Goal: Transaction & Acquisition: Purchase product/service

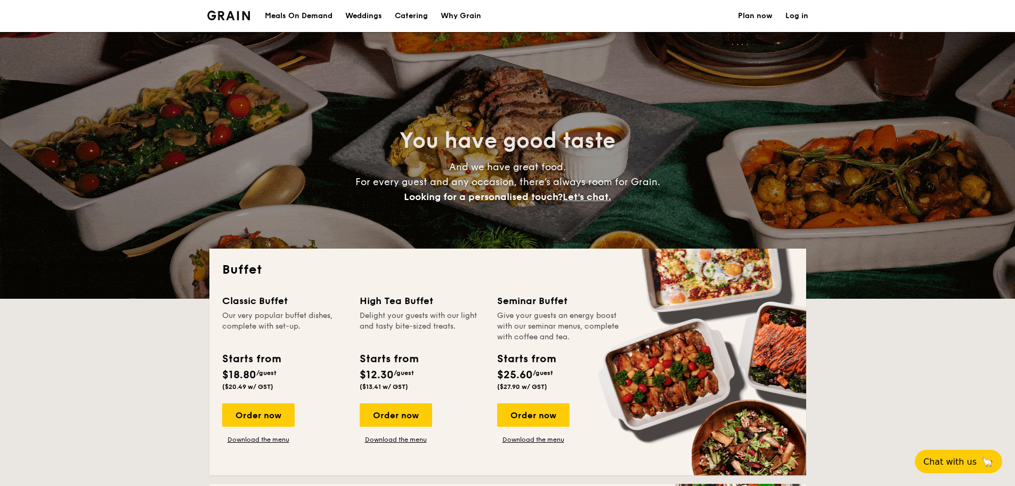
select select
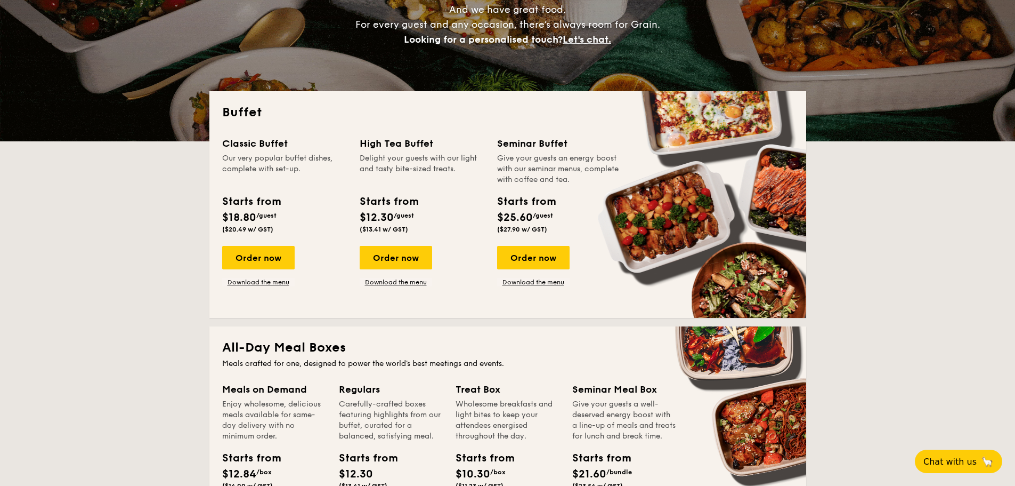
scroll to position [213, 0]
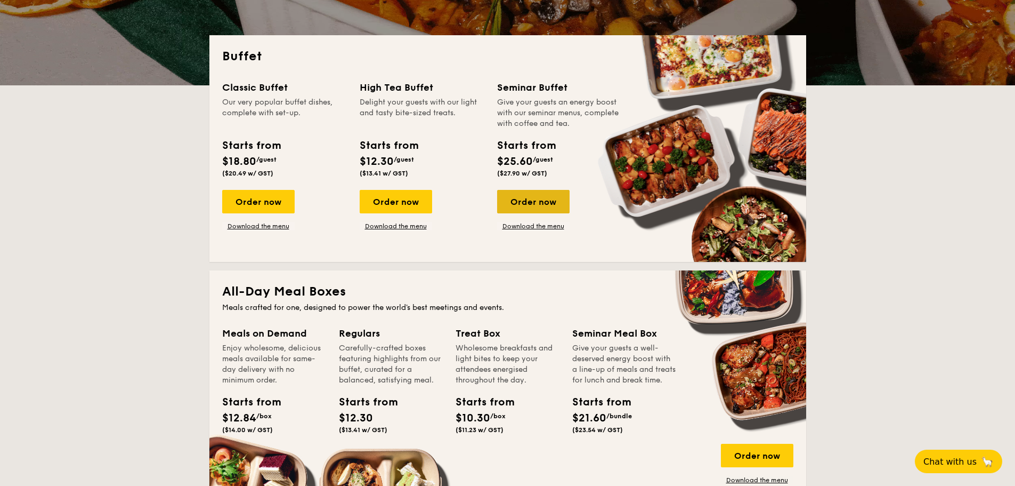
click at [531, 203] on div "Order now" at bounding box center [533, 201] width 72 height 23
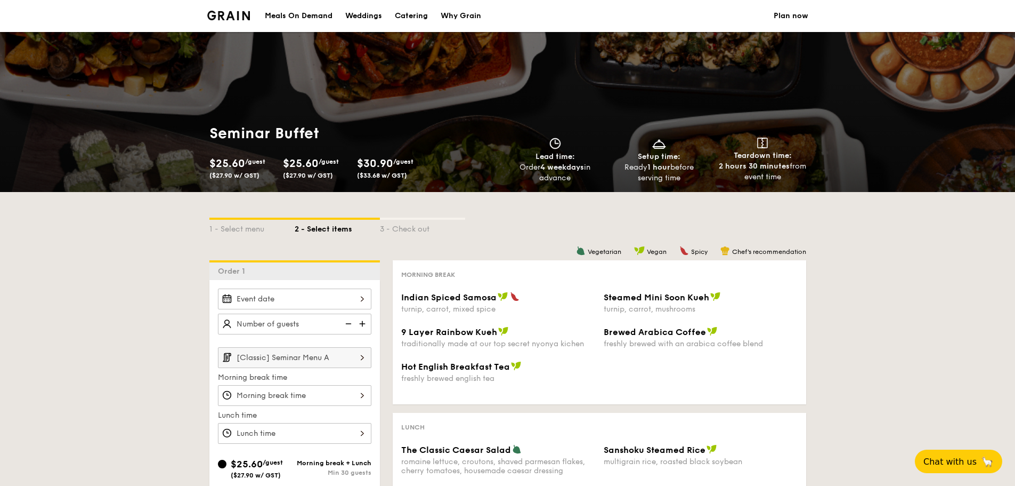
click at [316, 294] on input "Indian Spiced Samosa turnip, carrot, mixed spice" at bounding box center [295, 298] width 154 height 21
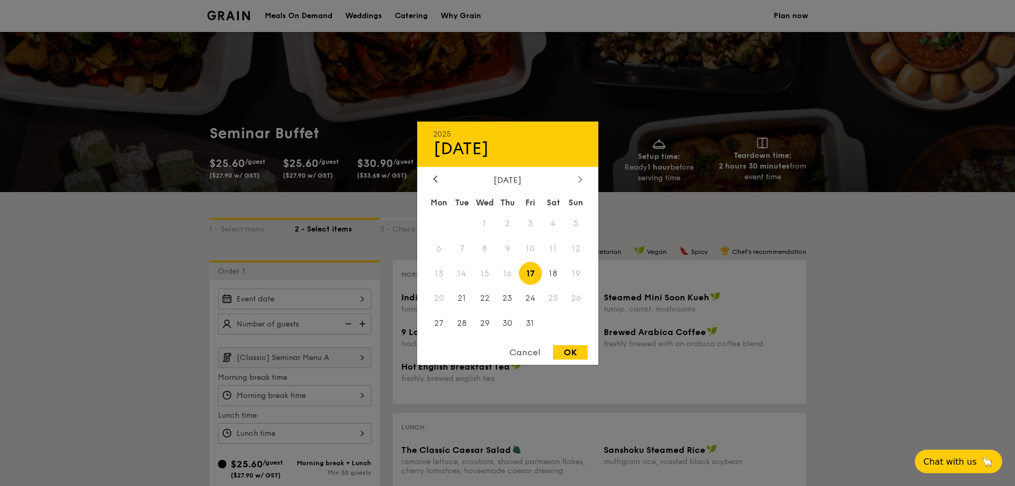
click at [581, 180] on icon at bounding box center [579, 179] width 3 height 6
click at [535, 248] on span "7" at bounding box center [530, 248] width 23 height 23
click at [578, 353] on div "OK" at bounding box center [570, 352] width 35 height 14
type input "[DATE]"
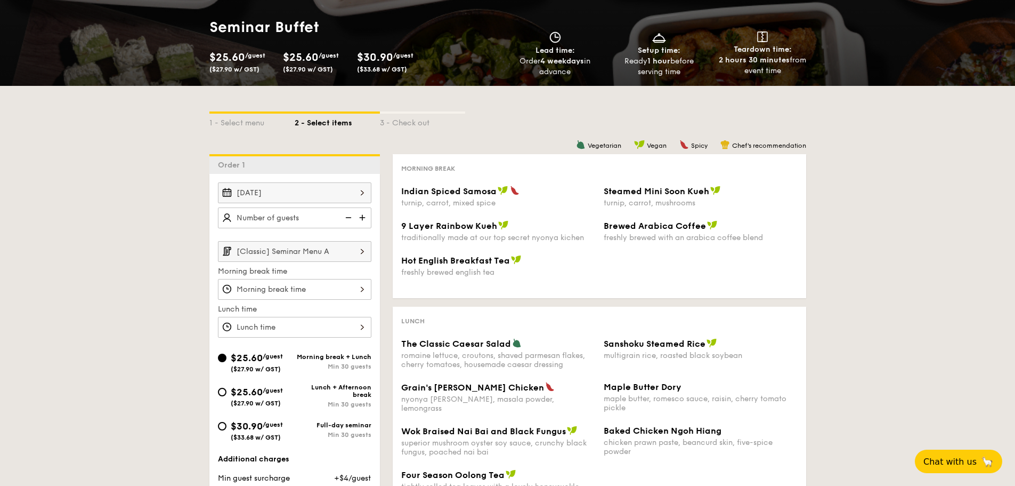
scroll to position [107, 0]
click at [364, 221] on img at bounding box center [364, 217] width 16 height 20
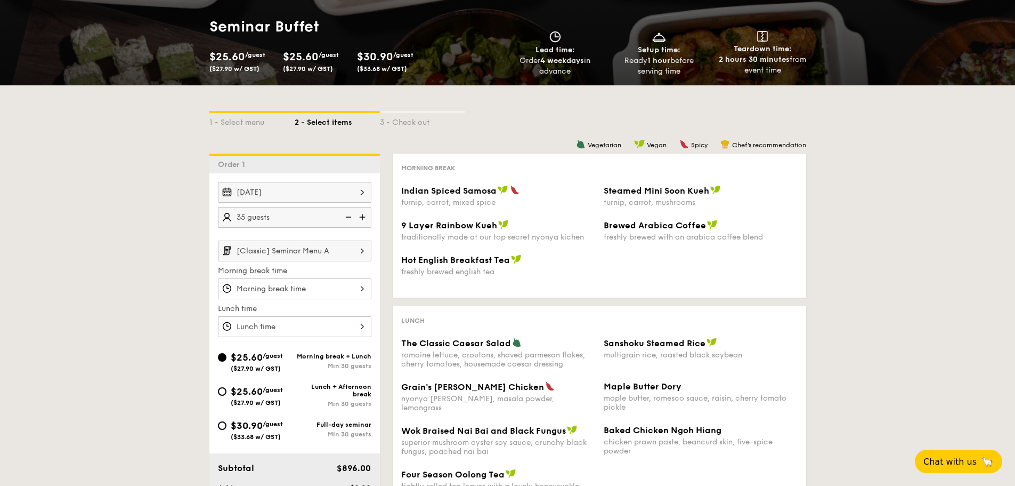
click at [364, 221] on img at bounding box center [364, 217] width 16 height 20
click at [361, 217] on img at bounding box center [364, 217] width 16 height 20
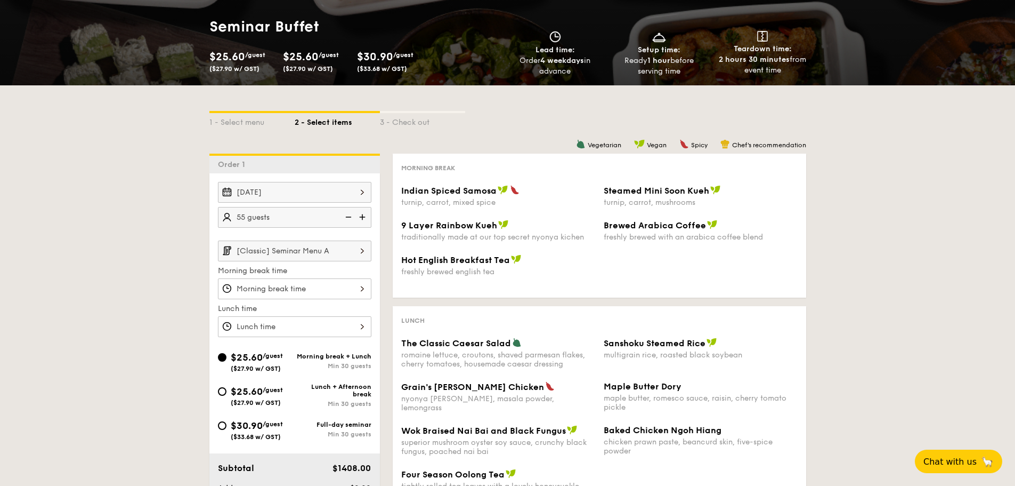
type input "60 guests"
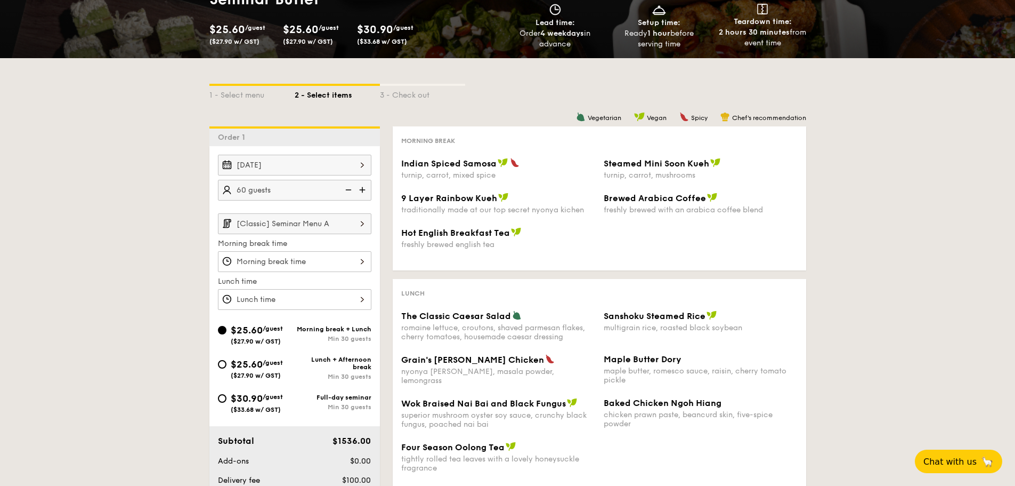
scroll to position [160, 0]
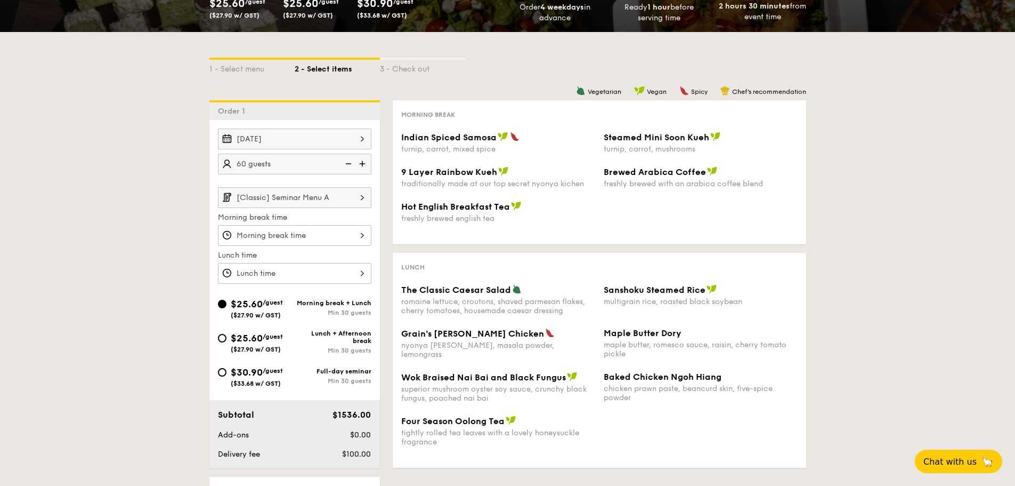
click at [360, 203] on img at bounding box center [362, 197] width 18 height 20
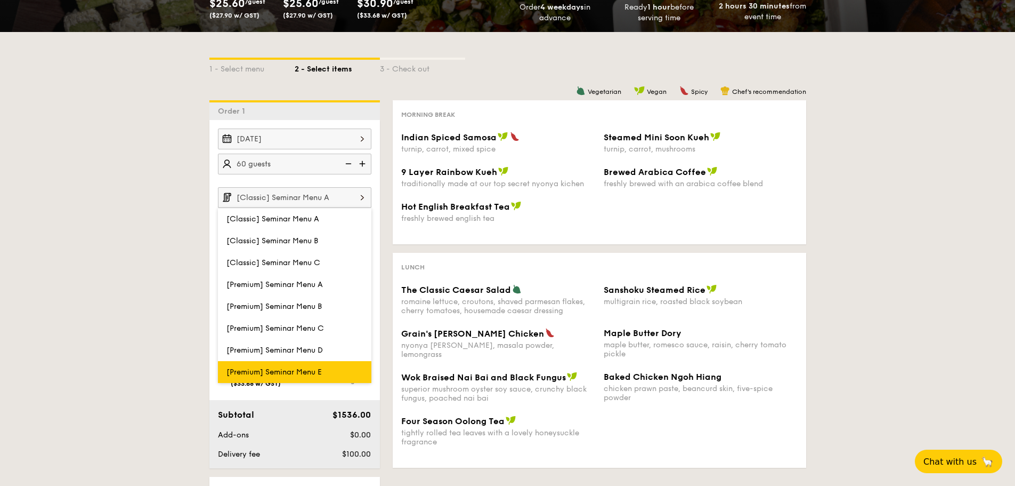
click at [330, 367] on label "[Premium] Seminar Menu E" at bounding box center [295, 372] width 154 height 22
click at [0, 0] on input "[Premium] Seminar Menu E" at bounding box center [0, 0] width 0 height 0
type input "[Premium] Seminar Menu E"
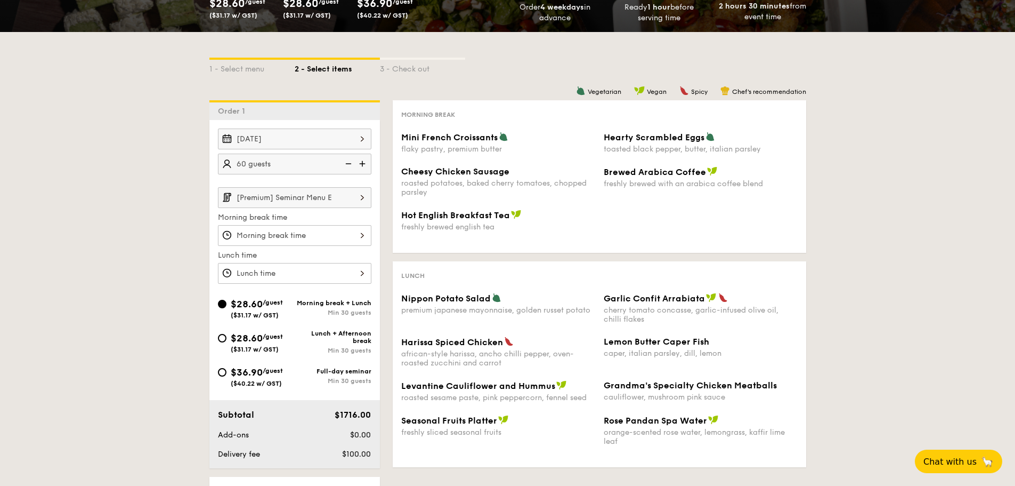
click at [124, 321] on div "1 - Select menu 2 - Select items 3 - Check out Order 1 [DATE] 60 guests [Premiu…" at bounding box center [507, 306] width 1015 height 548
drag, startPoint x: 674, startPoint y: 421, endPoint x: 445, endPoint y: 311, distance: 254.4
click at [445, 311] on div "Nippon Potato Salad premium japanese mayonnaise, golden russet potato Garlic Co…" at bounding box center [599, 376] width 397 height 166
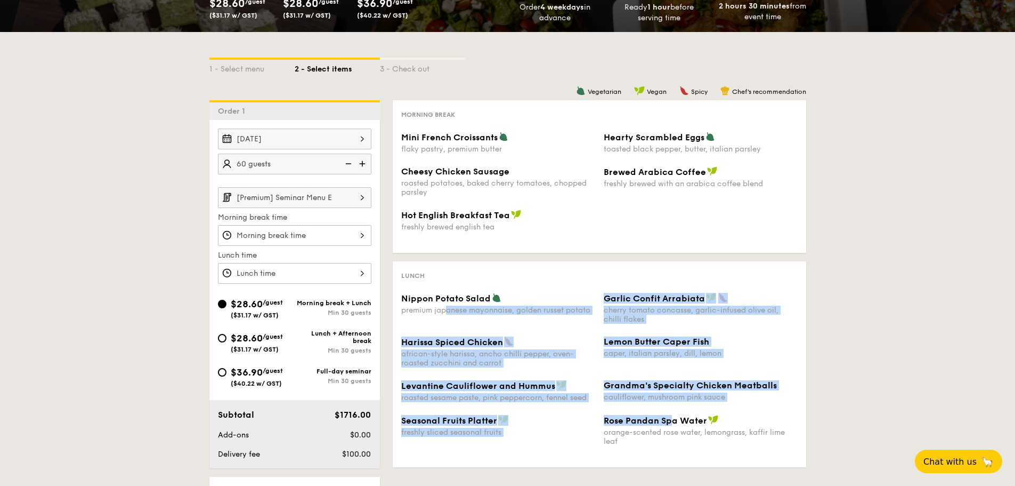
click at [445, 311] on div "premium japanese mayonnaise, golden russet potato" at bounding box center [498, 309] width 194 height 9
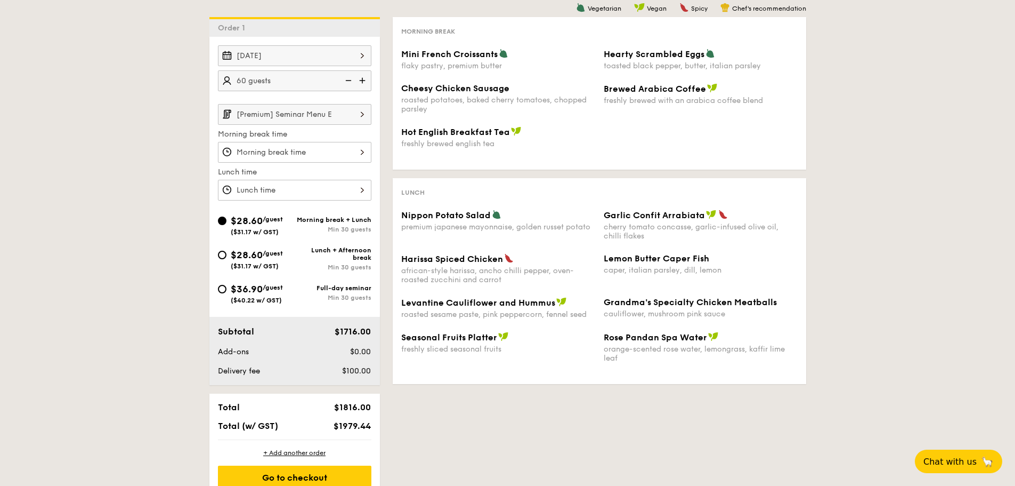
scroll to position [213, 0]
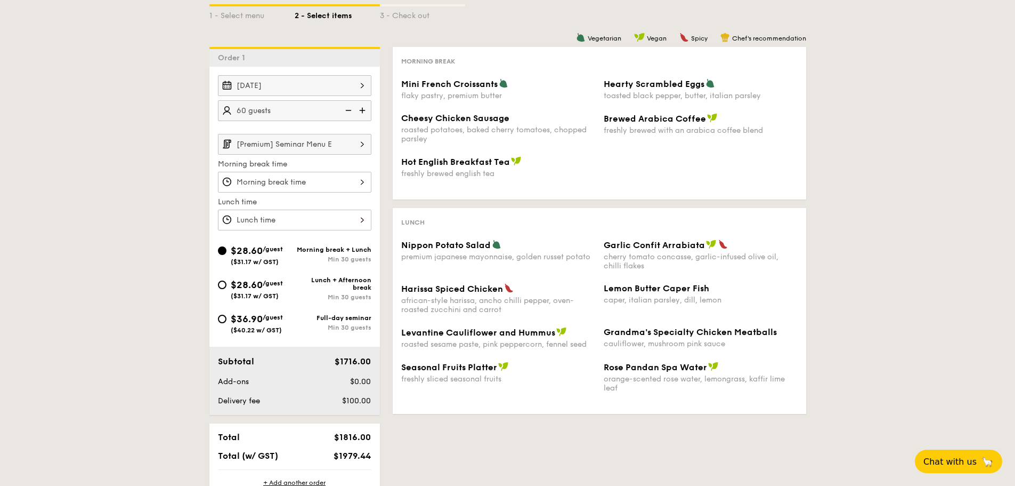
click at [327, 181] on input "Mini French Croissants flaky pastry, premium butter" at bounding box center [295, 182] width 154 height 21
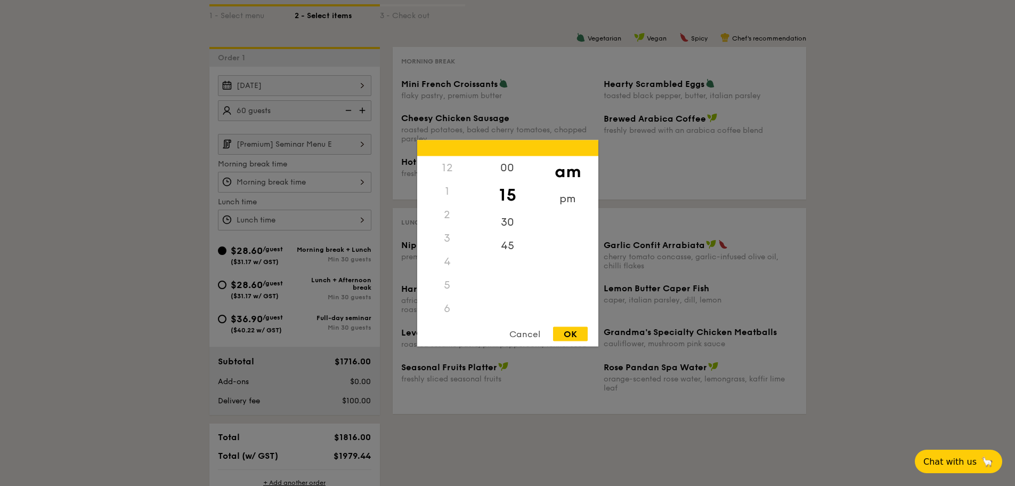
scroll to position [94, 0]
click at [462, 268] on div "8" at bounding box center [447, 264] width 60 height 31
drag, startPoint x: 590, startPoint y: 341, endPoint x: 582, endPoint y: 334, distance: 10.2
click at [582, 334] on div "OK" at bounding box center [570, 333] width 35 height 14
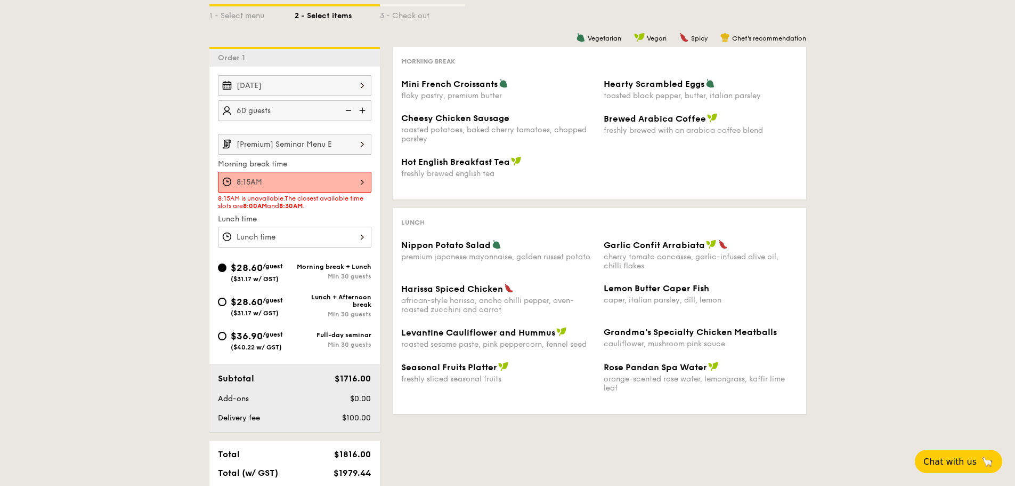
click at [324, 181] on input "8:15AM" at bounding box center [295, 182] width 154 height 21
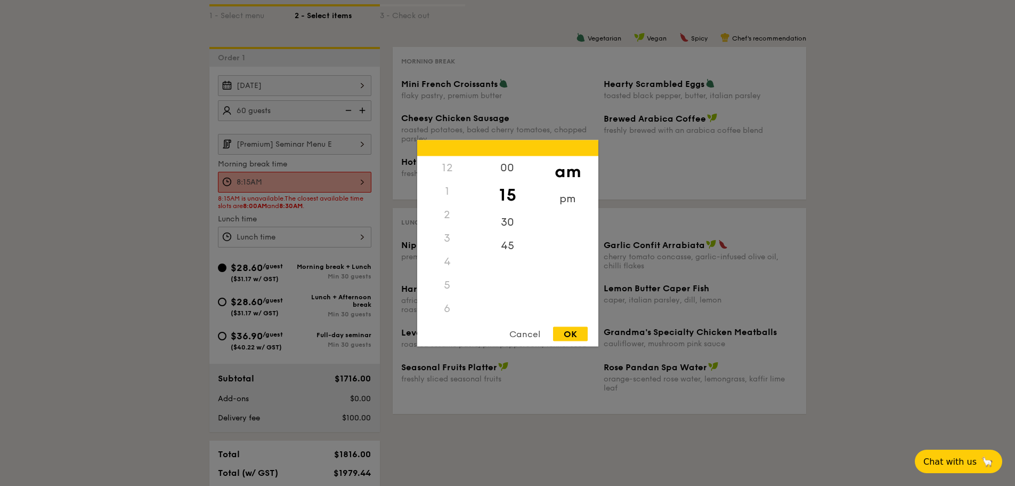
scroll to position [70, 0]
click at [506, 168] on div "00" at bounding box center [508, 171] width 60 height 31
drag, startPoint x: 582, startPoint y: 340, endPoint x: 577, endPoint y: 336, distance: 6.4
click at [577, 336] on div "OK" at bounding box center [570, 333] width 35 height 14
type input "8:00AM"
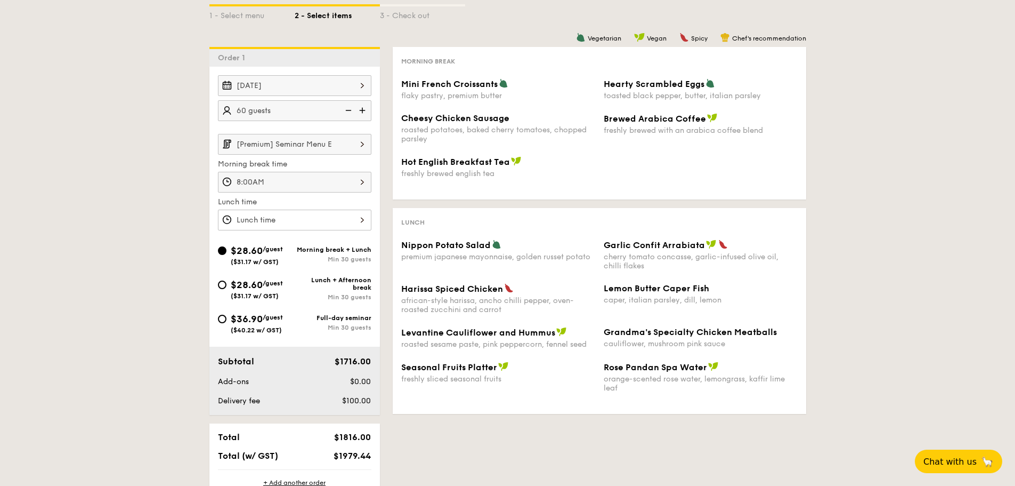
click at [311, 223] on input "Mini French Croissants flaky pastry, premium butter" at bounding box center [295, 219] width 154 height 21
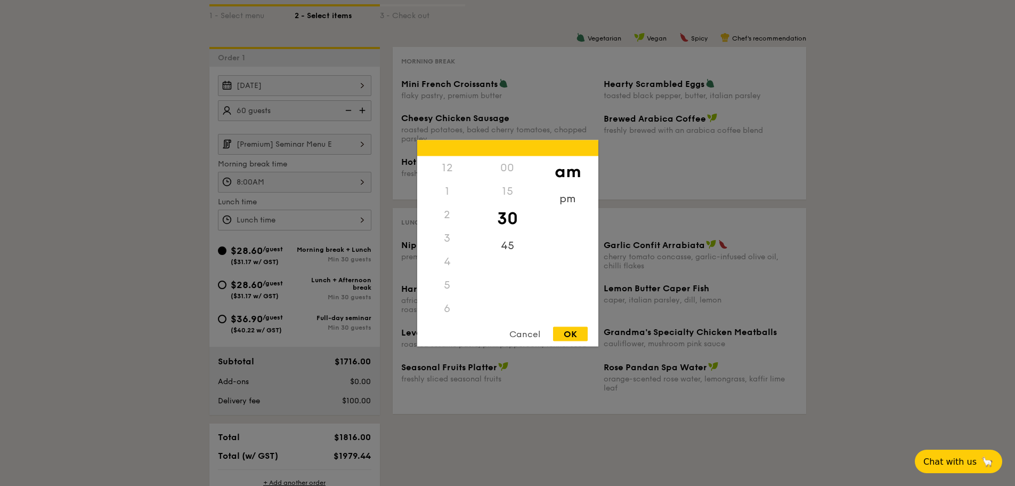
scroll to position [117, 0]
click at [451, 314] on div "11" at bounding box center [447, 319] width 60 height 31
click at [569, 335] on div "OK" at bounding box center [570, 333] width 35 height 14
type input "11:30AM"
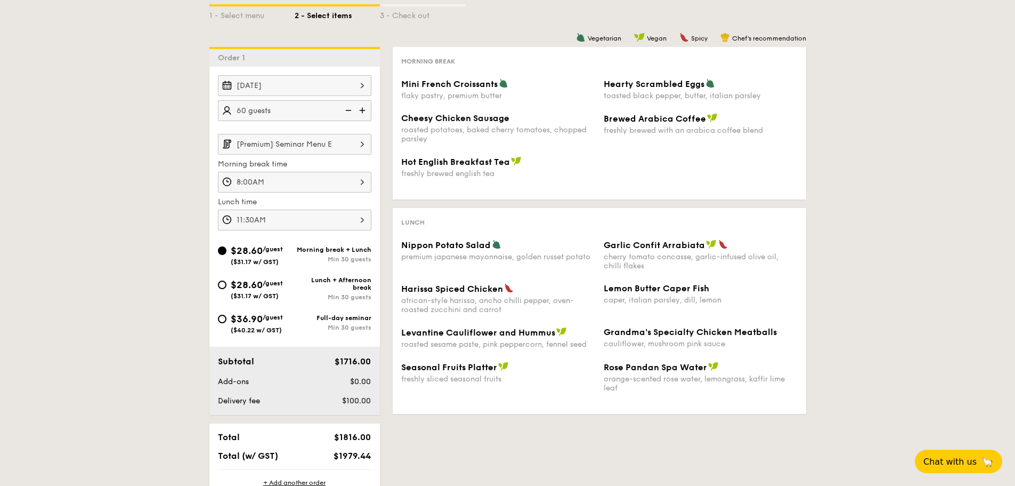
click at [842, 294] on div "1 - Select menu 2 - Select items 3 - Check out Order 1 [DATE] 60 guests [Premiu…" at bounding box center [507, 253] width 1015 height 548
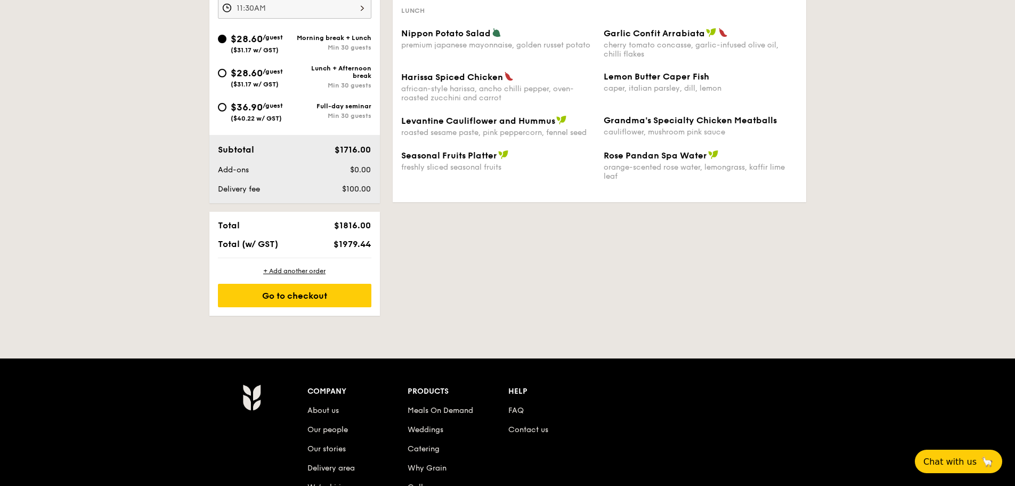
scroll to position [426, 0]
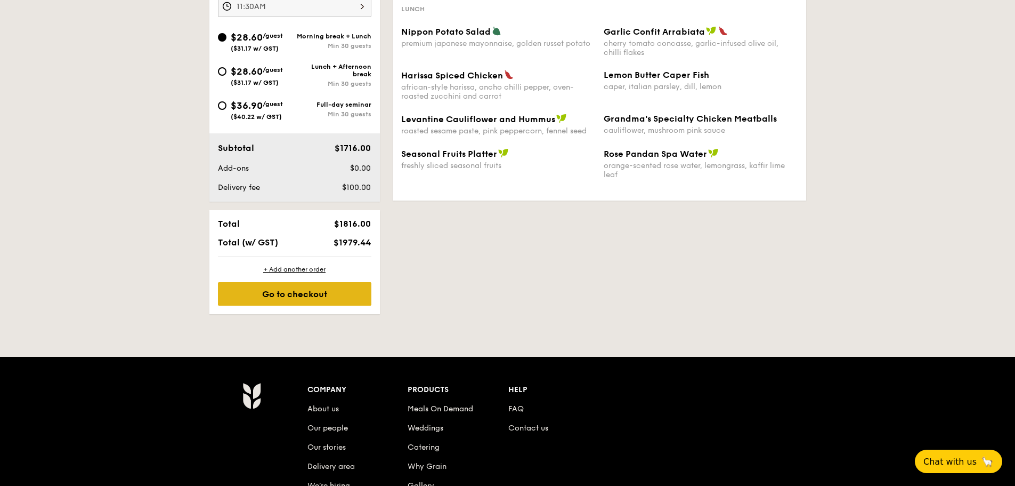
click at [350, 297] on div "Go to checkout" at bounding box center [295, 293] width 154 height 23
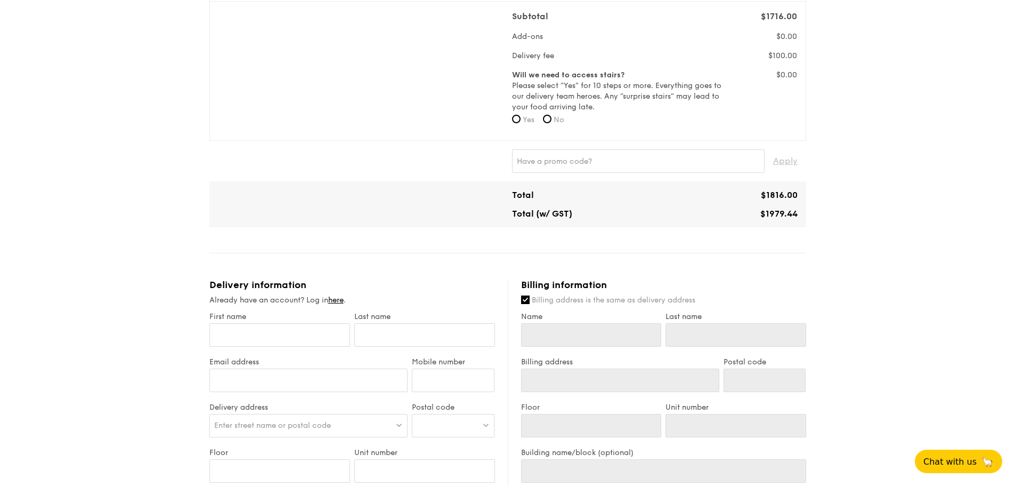
scroll to position [373, 0]
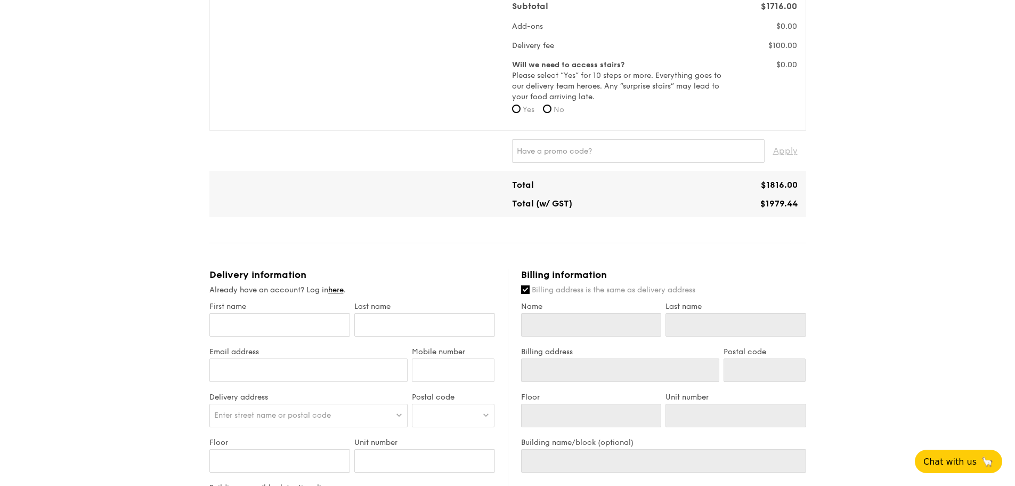
click at [526, 114] on span "Yes" at bounding box center [529, 109] width 12 height 9
click at [521, 113] on input "Yes" at bounding box center [516, 108] width 9 height 9
radio input "true"
click at [554, 115] on label "No" at bounding box center [553, 109] width 21 height 11
click at [552, 113] on input "No" at bounding box center [547, 108] width 9 height 9
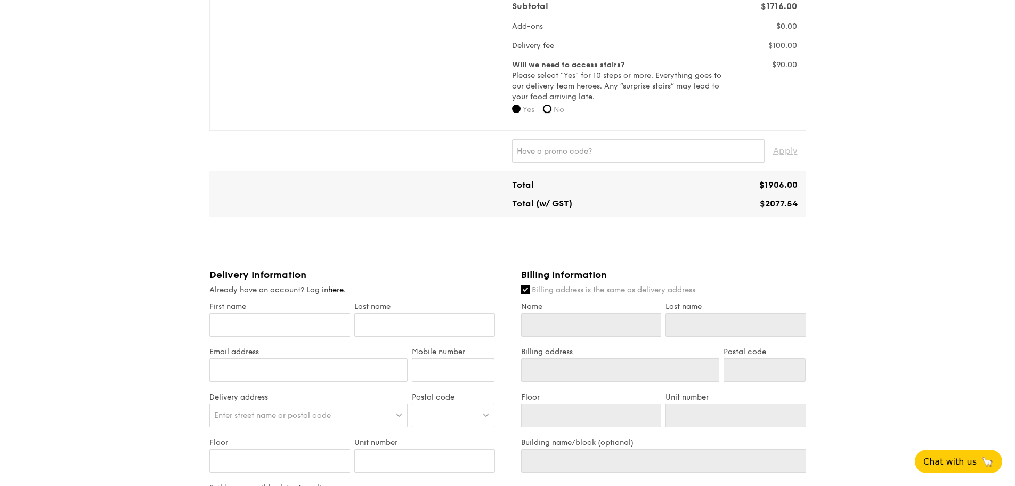
radio input "true"
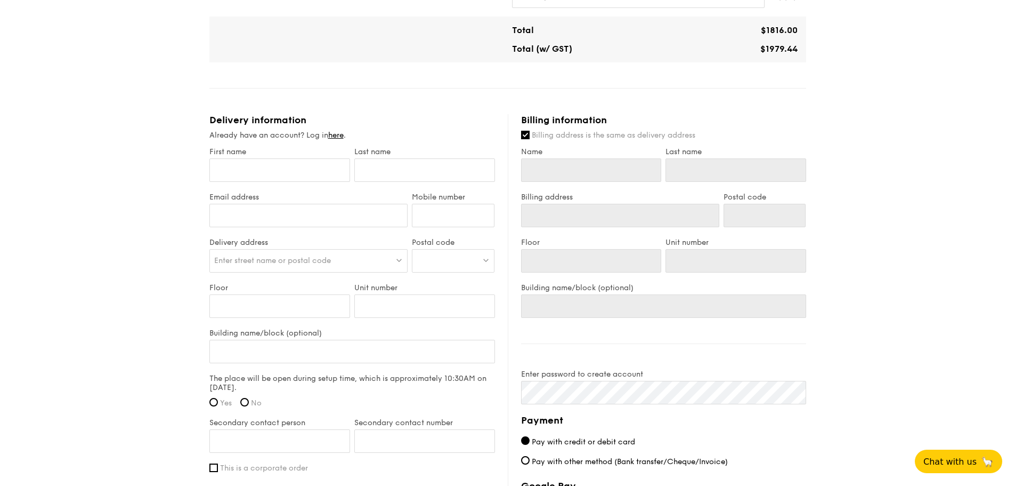
scroll to position [533, 0]
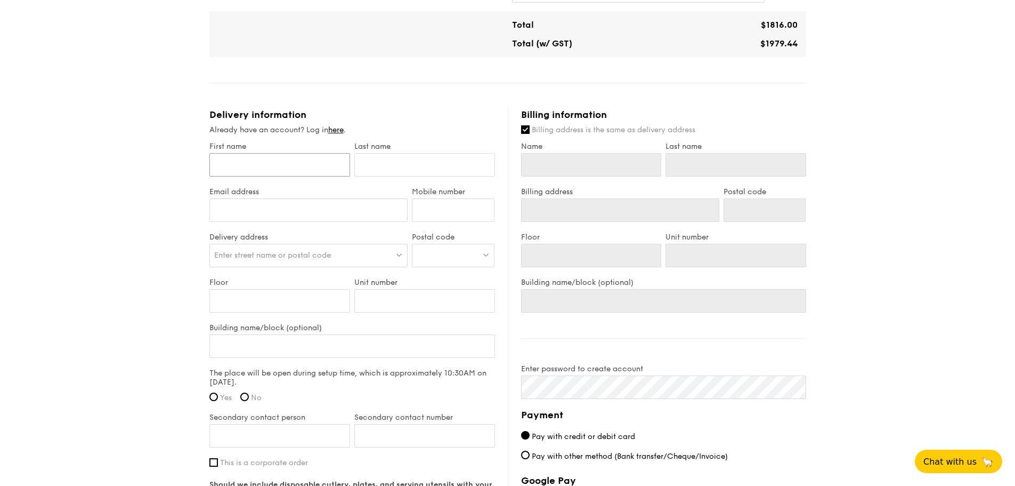
click at [308, 176] on input "First name" at bounding box center [279, 164] width 141 height 23
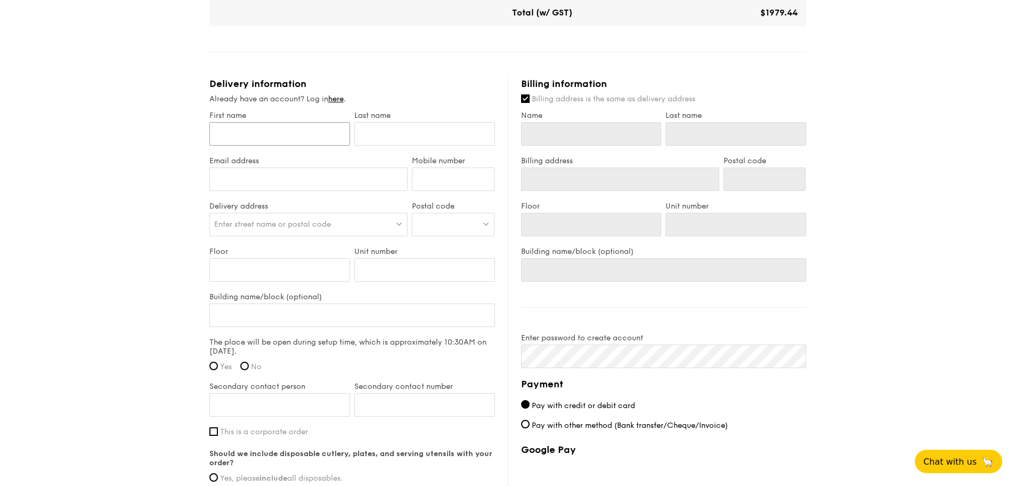
scroll to position [586, 0]
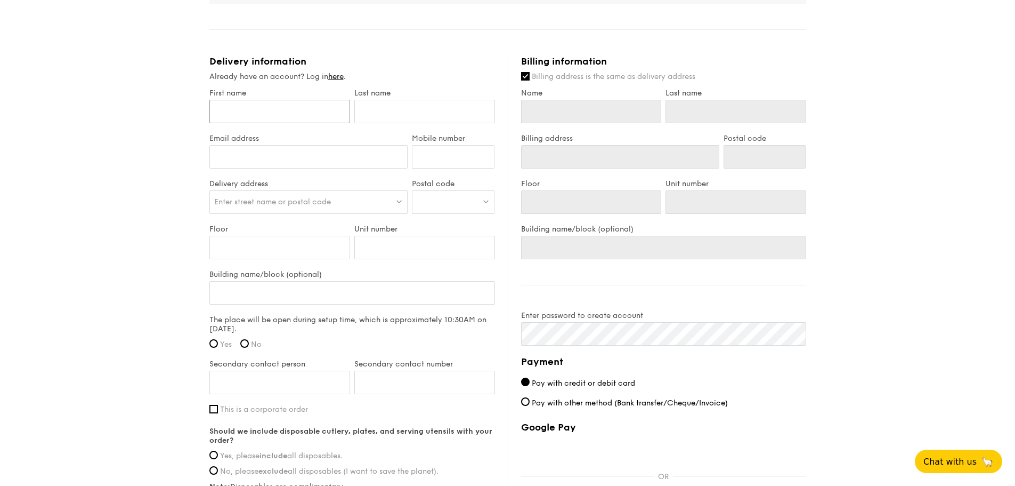
type input "D"
type input "Da"
type input "Dav"
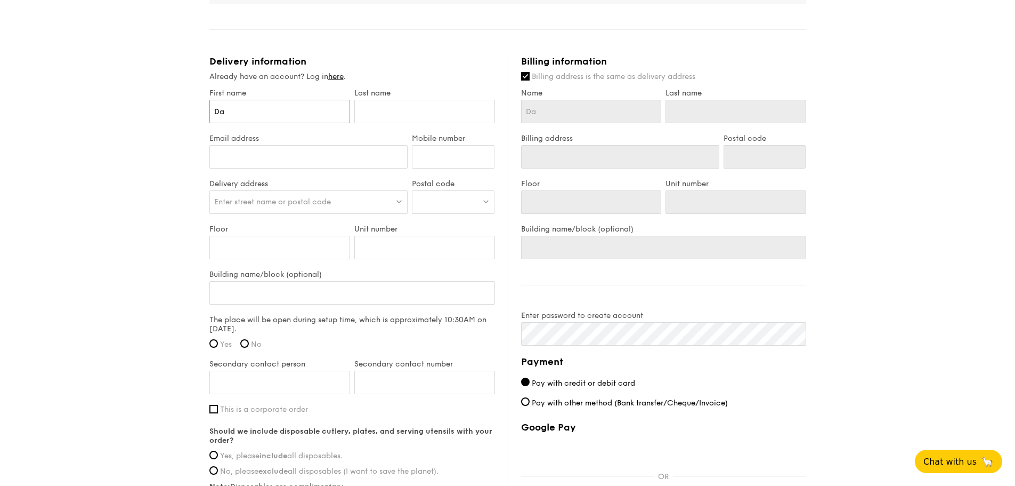
type input "Dav"
type input "Davi"
type input "[PERSON_NAME]"
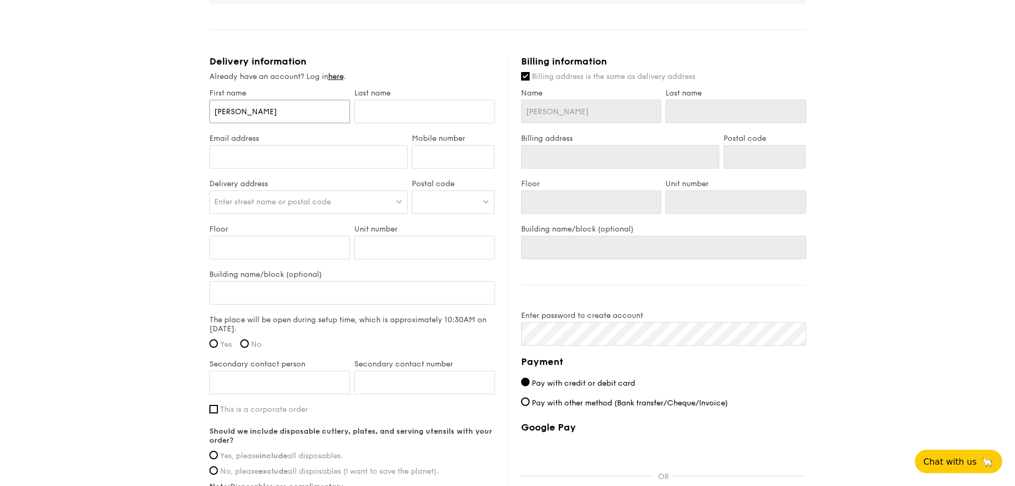
type input "[PERSON_NAME]"
type input "L"
type input "Li"
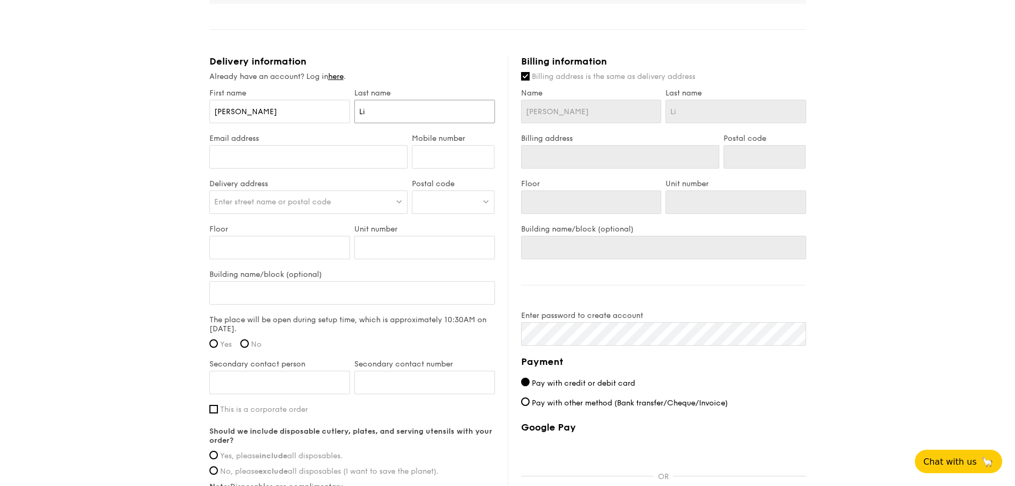
type input "Li"
type input "[PERSON_NAME][EMAIL_ADDRESS][DOMAIN_NAME]"
type input "97226402"
click at [258, 206] on span "Enter street name or postal code" at bounding box center [272, 201] width 117 height 9
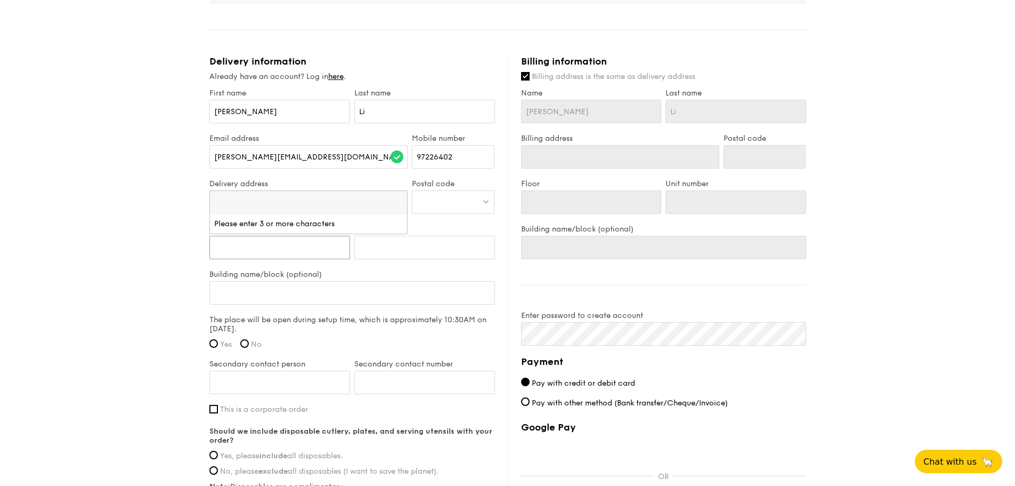
click at [233, 259] on input "Floor" at bounding box center [279, 247] width 141 height 23
paste input "Bill to: DBS Bank Ltd Singapore [STREET_ADDRESS] Tel: [PHONE_NUMBER]"
type input "Bill to: DBS Bank Ltd Singapore [STREET_ADDRESS] Tel: [PHONE_NUMBER]"
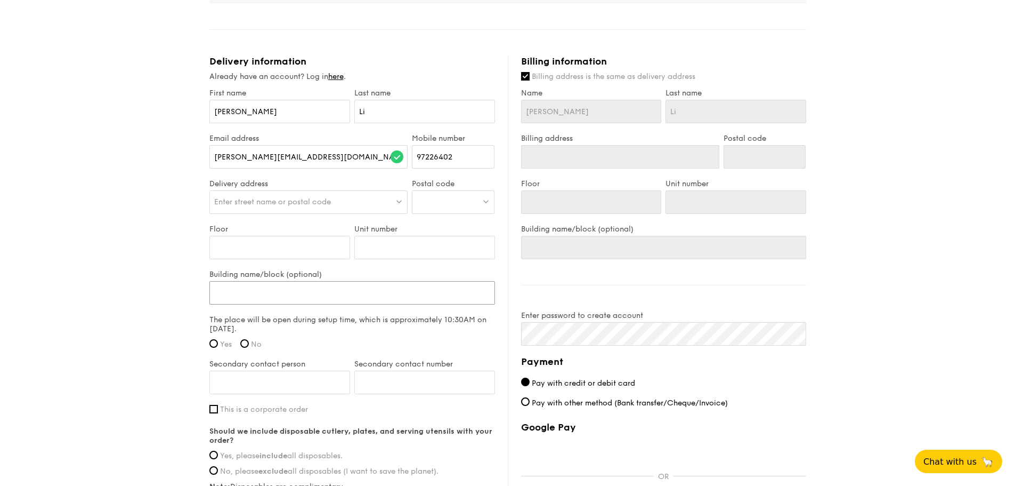
click at [289, 302] on input "Building name/block (optional)" at bounding box center [352, 292] width 286 height 23
paste input "Bill to: DBS Bank Ltd Singapore [STREET_ADDRESS] Tel: [PHONE_NUMBER]"
type input "Bill to: DBS Bank Ltd Singapore [STREET_ADDRESS] Tel: [PHONE_NUMBER]"
drag, startPoint x: 322, startPoint y: 303, endPoint x: 143, endPoint y: 321, distance: 179.5
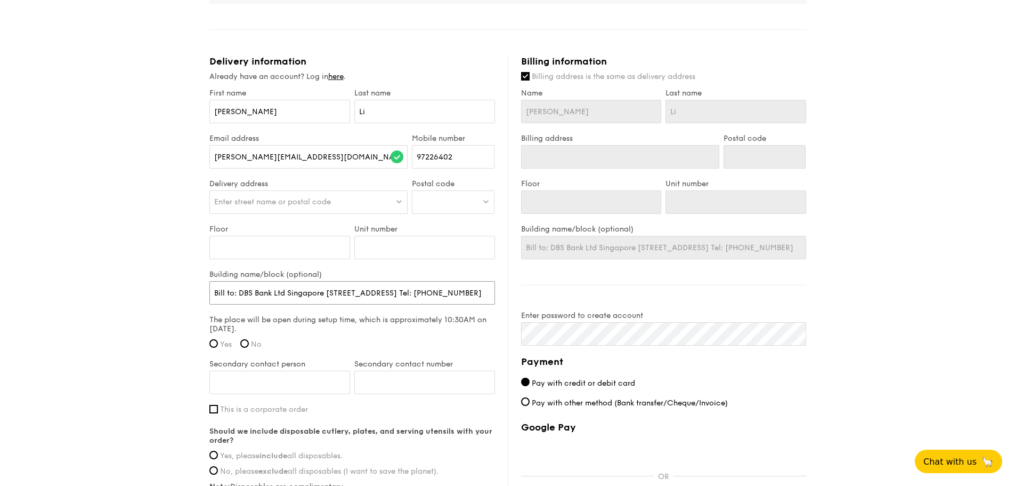
click at [143, 321] on div "1 - Select menu 2 - Select items 3 - Check out [Premium] Seminar Menu E $28.60 …" at bounding box center [507, 17] width 1015 height 1207
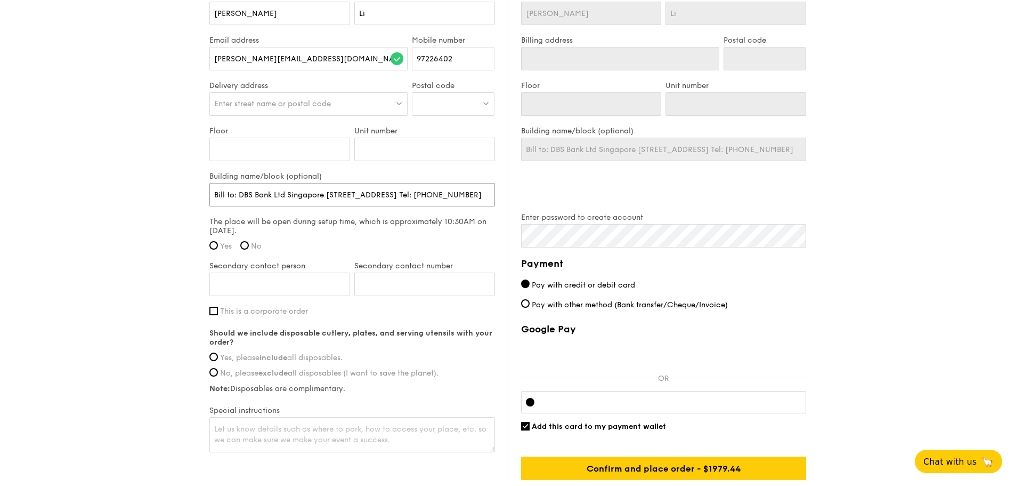
scroll to position [693, 0]
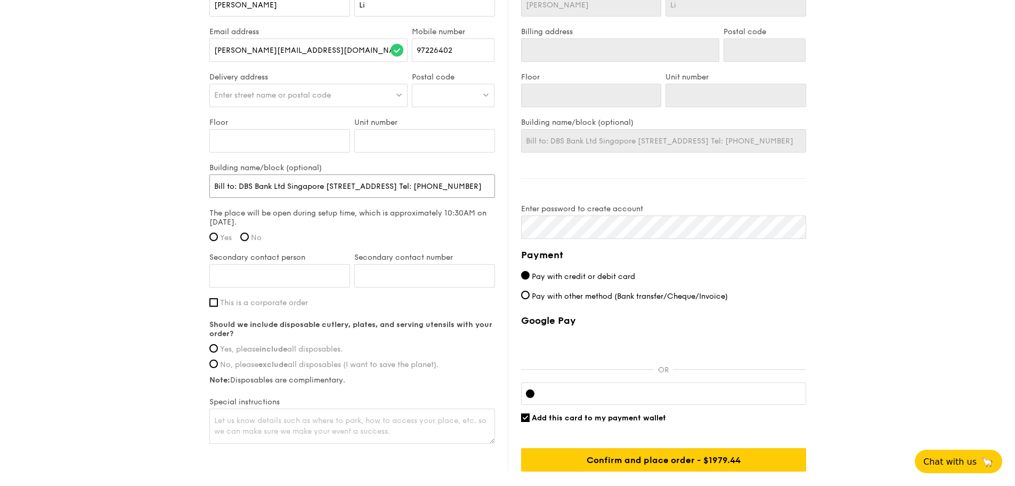
click at [239, 198] on input "Bill to: DBS Bank Ltd Singapore [STREET_ADDRESS] Tel: [PHONE_NUMBER]" at bounding box center [352, 185] width 286 height 23
drag, startPoint x: 239, startPoint y: 200, endPoint x: 186, endPoint y: 203, distance: 53.4
type input "DBS Bank Ltd [GEOGRAPHIC_DATA] [STREET_ADDRESS] Tel: [PHONE_NUMBER]"
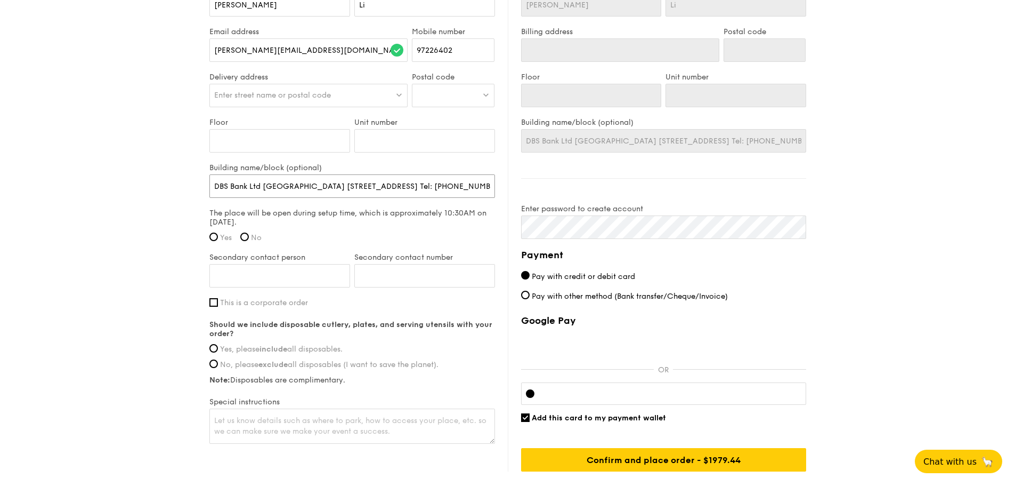
click at [322, 195] on input "DBS Bank Ltd [GEOGRAPHIC_DATA] [STREET_ADDRESS] Tel: [PHONE_NUMBER]" at bounding box center [352, 185] width 286 height 23
click at [322, 198] on input "DBS Bank Ltd [GEOGRAPHIC_DATA] [STREET_ADDRESS] Tel: [PHONE_NUMBER]" at bounding box center [352, 185] width 286 height 23
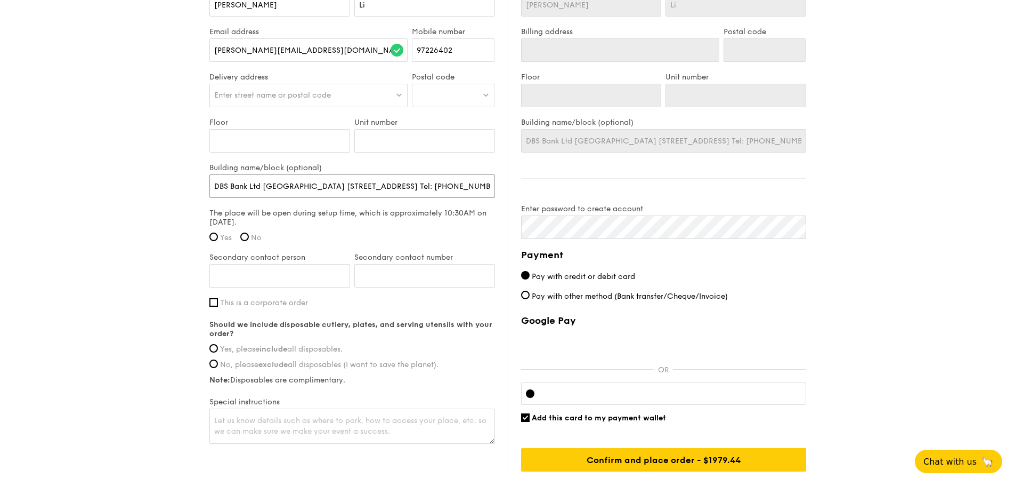
type input "DBS Bank Ltd [GEOGRAPHIC_DATA] [STREET_ADDRESS] Tel: [PHONE_NUMBER]"
click at [433, 107] on div at bounding box center [453, 95] width 83 height 23
type input "138577"
click at [451, 132] on div "1 Fusionopolis View" at bounding box center [444, 122] width 55 height 21
type input "1 Fusionopolis View"
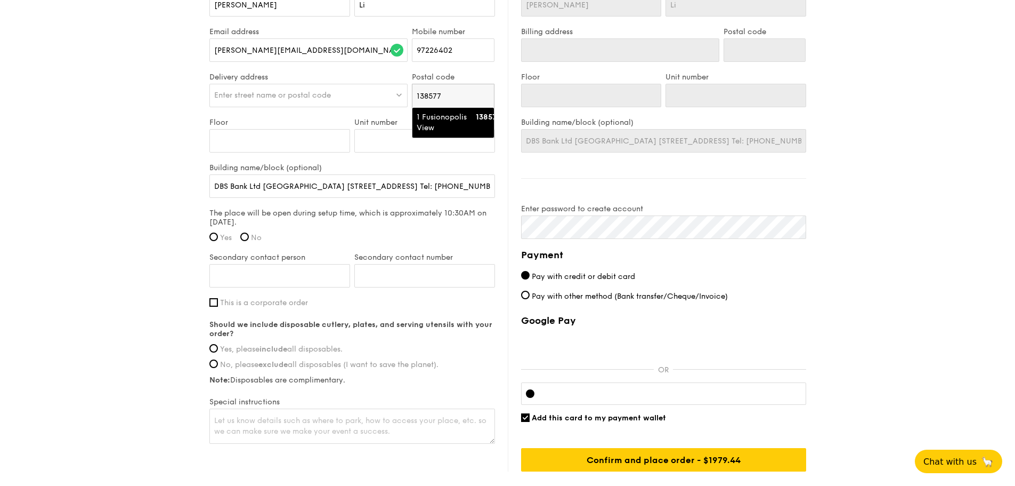
type input "138577"
click at [415, 197] on input "DBS Bank Ltd [GEOGRAPHIC_DATA] [STREET_ADDRESS] Tel: [PHONE_NUMBER]" at bounding box center [352, 185] width 286 height 23
drag, startPoint x: 284, startPoint y: 159, endPoint x: 282, endPoint y: 152, distance: 7.1
click at [282, 152] on input "Floor" at bounding box center [279, 140] width 141 height 23
type input "0"
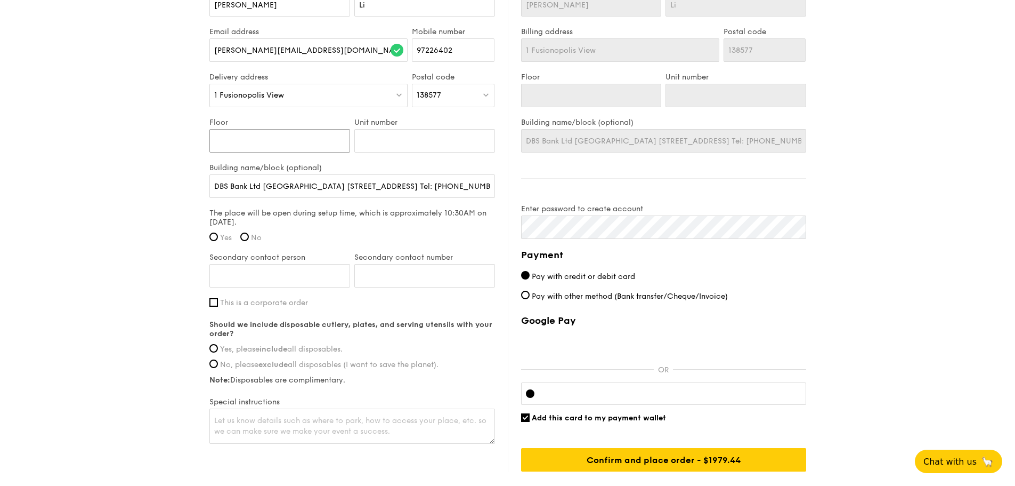
type input "0"
type input "07"
type input "0"
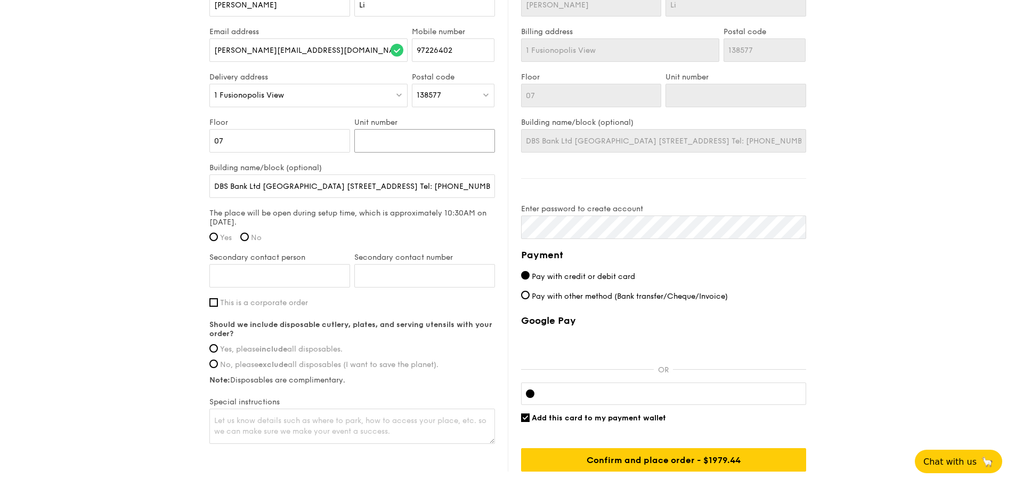
type input "0"
type input "03"
click at [373, 192] on input "DBS Bank Ltd [GEOGRAPHIC_DATA] [STREET_ADDRESS] Tel: [PHONE_NUMBER]" at bounding box center [352, 185] width 286 height 23
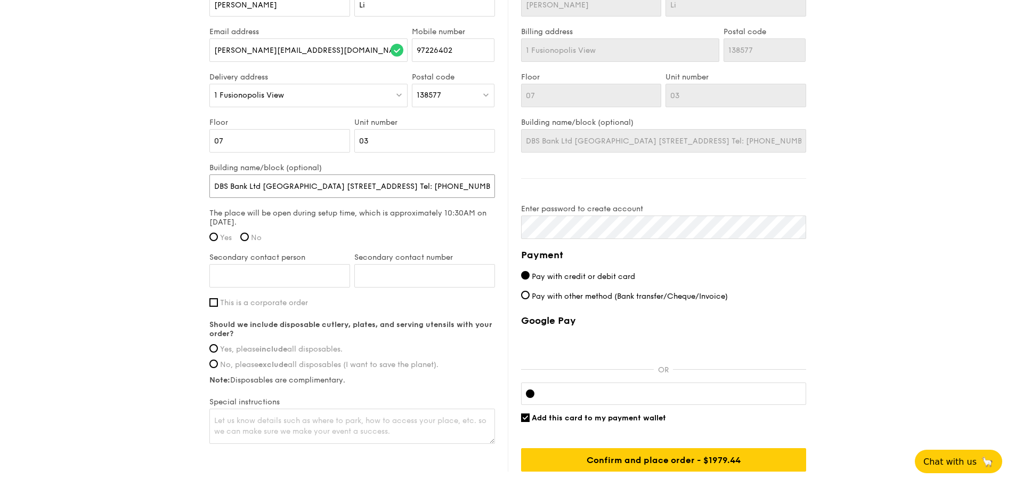
scroll to position [0, 84]
drag, startPoint x: 312, startPoint y: 199, endPoint x: 463, endPoint y: 200, distance: 151.4
click at [461, 198] on input "DBS Bank Ltd [GEOGRAPHIC_DATA] [STREET_ADDRESS] Tel: [PHONE_NUMBER]" at bounding box center [352, 185] width 286 height 23
click at [459, 198] on input "DBS Bank Ltd [GEOGRAPHIC_DATA] [STREET_ADDRESS] Tel: [PHONE_NUMBER]" at bounding box center [352, 185] width 286 height 23
drag, startPoint x: 424, startPoint y: 196, endPoint x: 561, endPoint y: 204, distance: 137.2
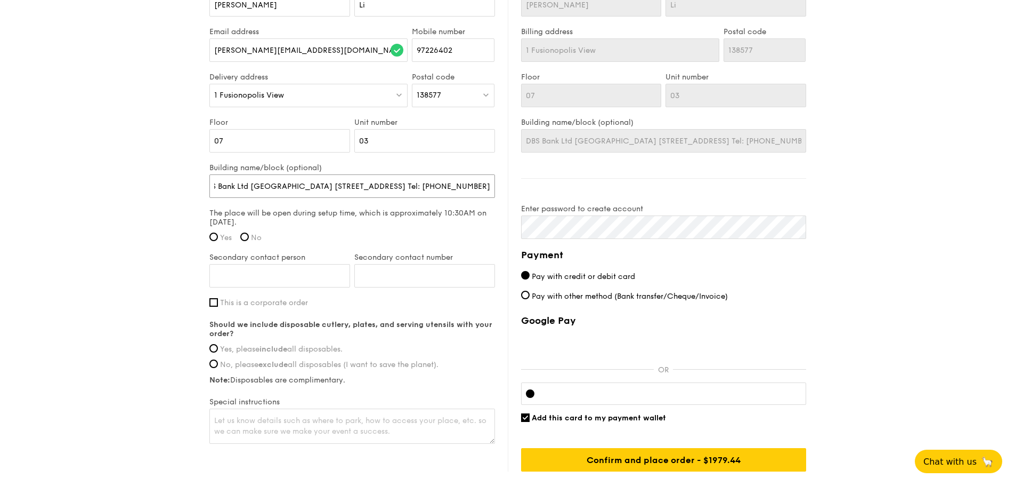
click at [568, 203] on div "Delivery information Already have an account? Log in here . First name [PERSON_…" at bounding box center [507, 210] width 597 height 522
type input "DBS Bank Ltd [GEOGRAPHIC_DATA] [STREET_ADDRESS]"
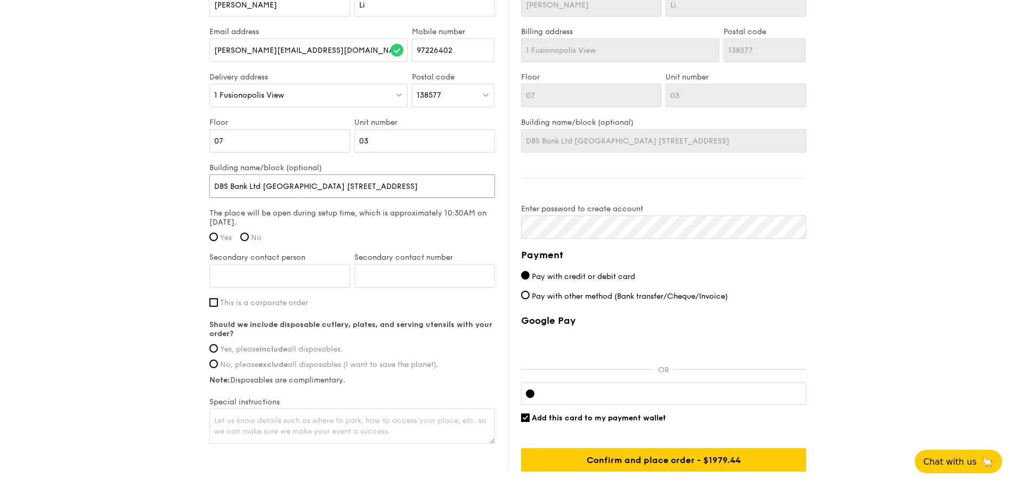
scroll to position [0, 15]
type input "DBS Bank Ltd [GEOGRAPHIC_DATA] [STREET_ADDRESS]"
click at [223, 242] on span "Yes" at bounding box center [226, 237] width 12 height 9
click at [218, 241] on input "Yes" at bounding box center [213, 236] width 9 height 9
radio input "true"
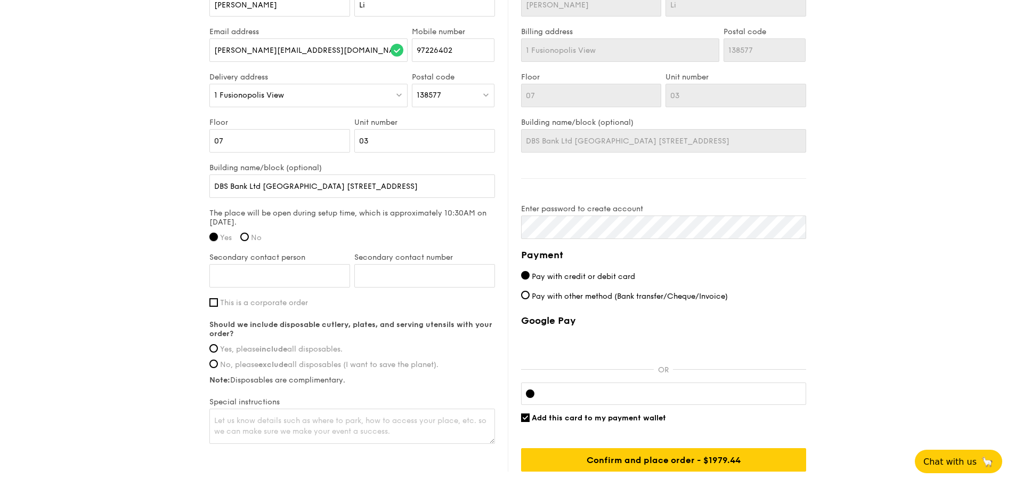
scroll to position [0, 0]
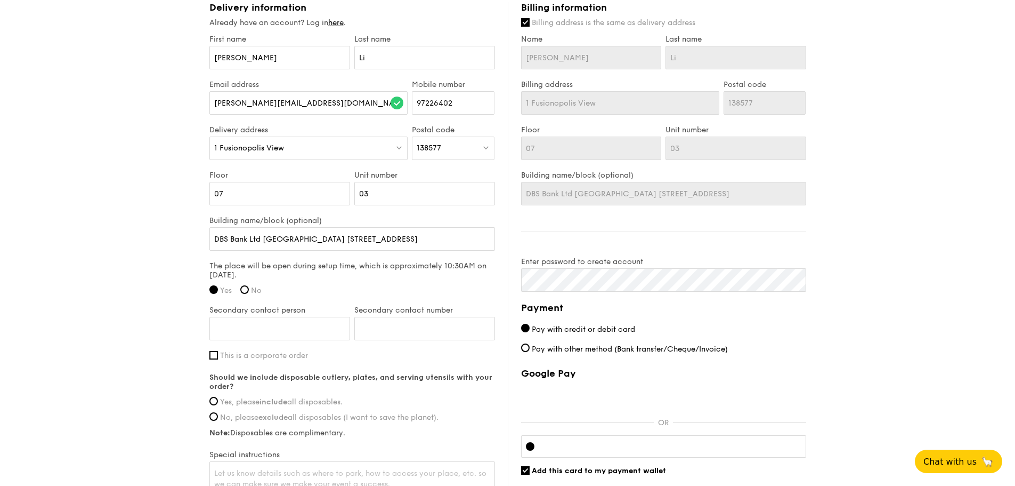
scroll to position [640, 0]
click at [266, 341] on input "Secondary contact person" at bounding box center [279, 328] width 141 height 23
type input "[PERSON_NAME]"
type input "84540157"
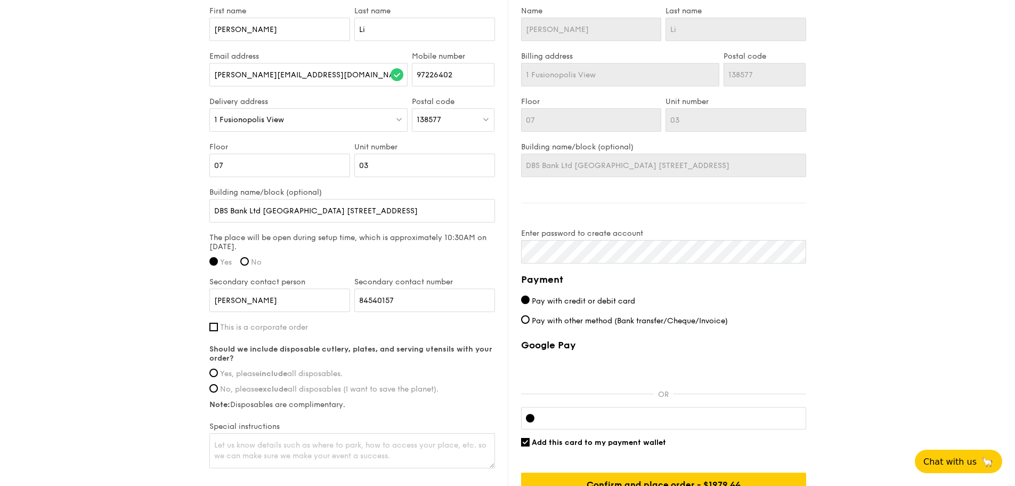
scroll to position [746, 0]
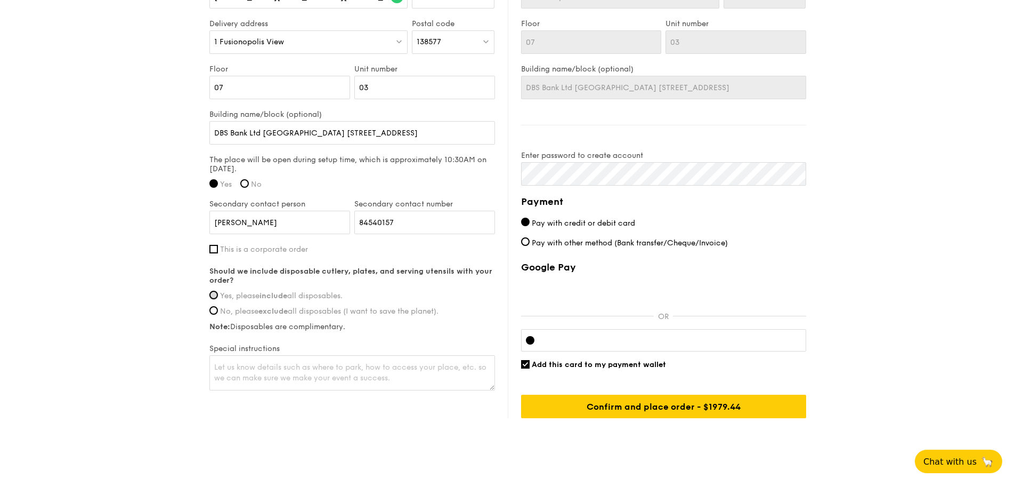
click at [216, 299] on input "Yes, please include all disposables." at bounding box center [213, 294] width 9 height 9
radio input "true"
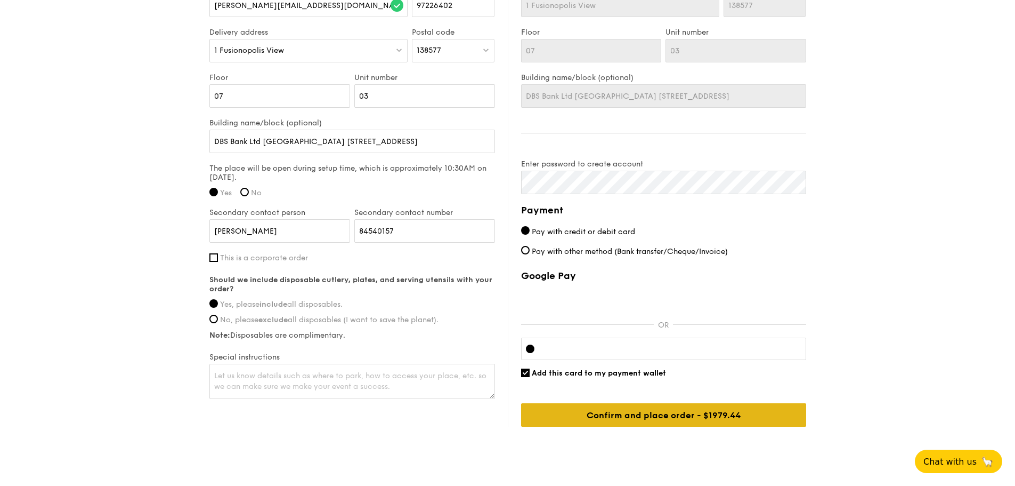
scroll to position [774, 0]
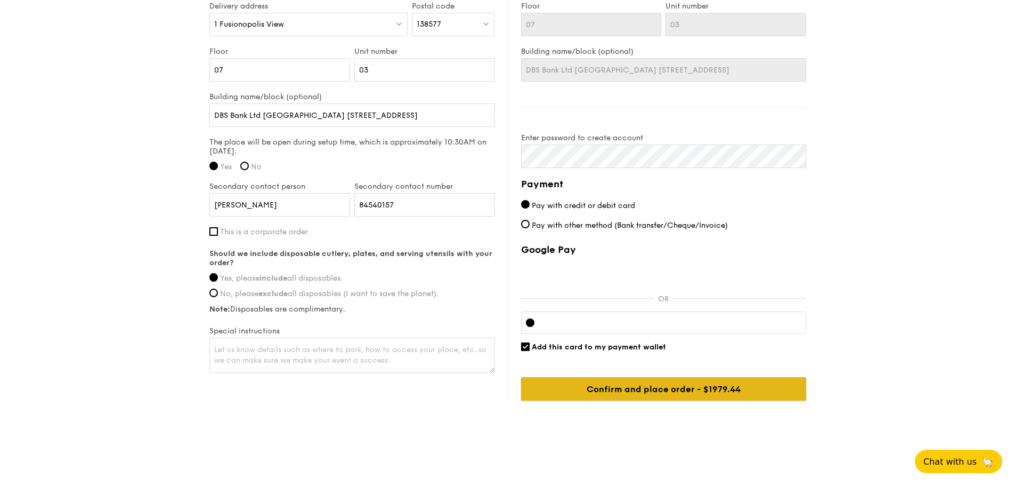
click at [730, 394] on input "Confirm and place order - $1979.44" at bounding box center [663, 388] width 285 height 23
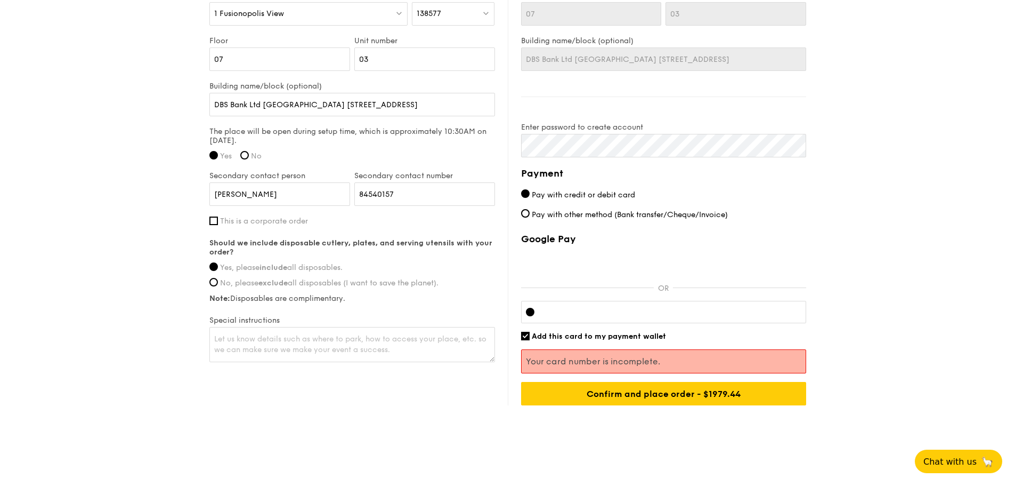
click at [550, 323] on div at bounding box center [663, 312] width 285 height 22
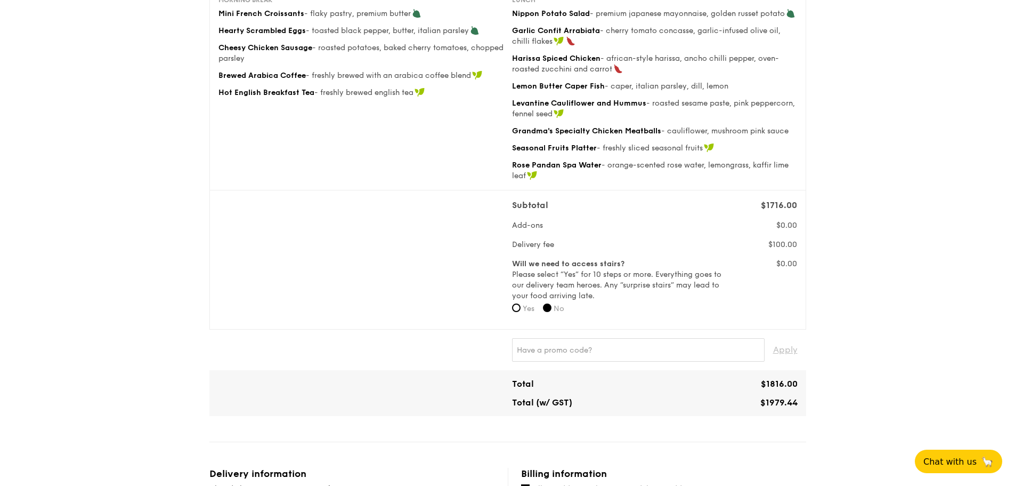
scroll to position [790, 0]
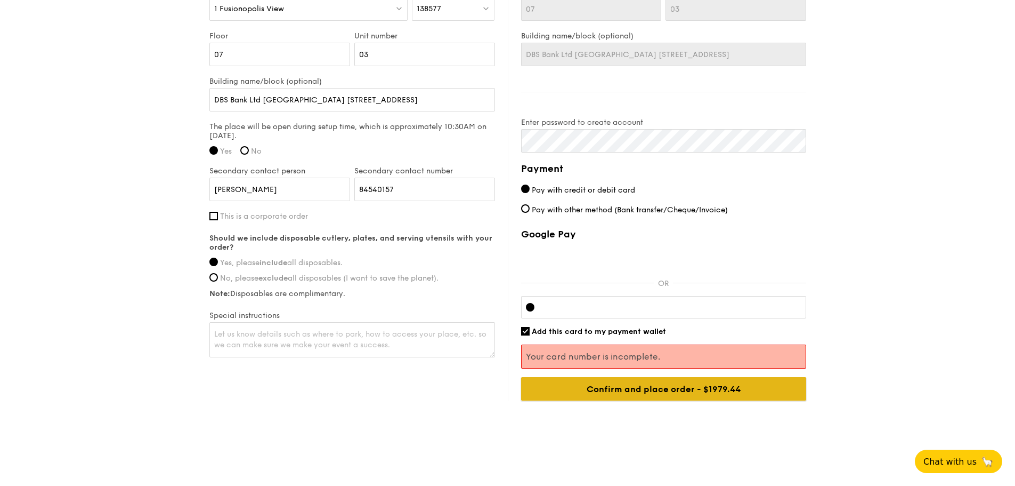
click at [551, 384] on input "Confirm and place order - $1979.44" at bounding box center [663, 388] width 285 height 23
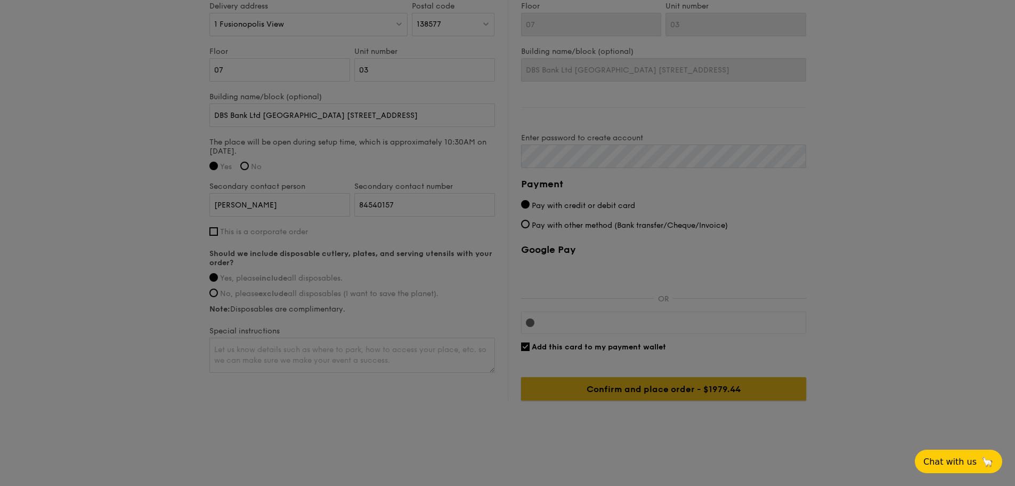
scroll to position [774, 0]
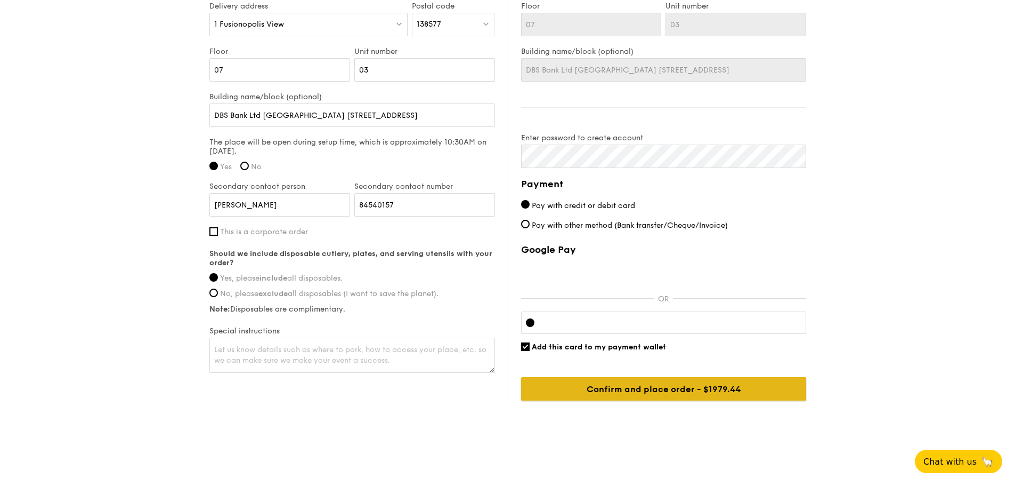
click at [709, 386] on input "Confirm and place order - $1979.44" at bounding box center [663, 388] width 285 height 23
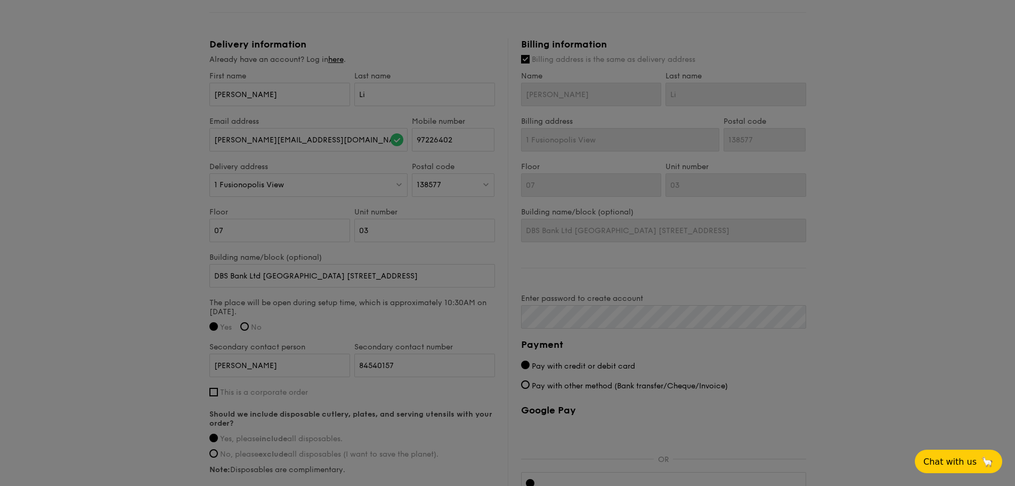
scroll to position [508, 0]
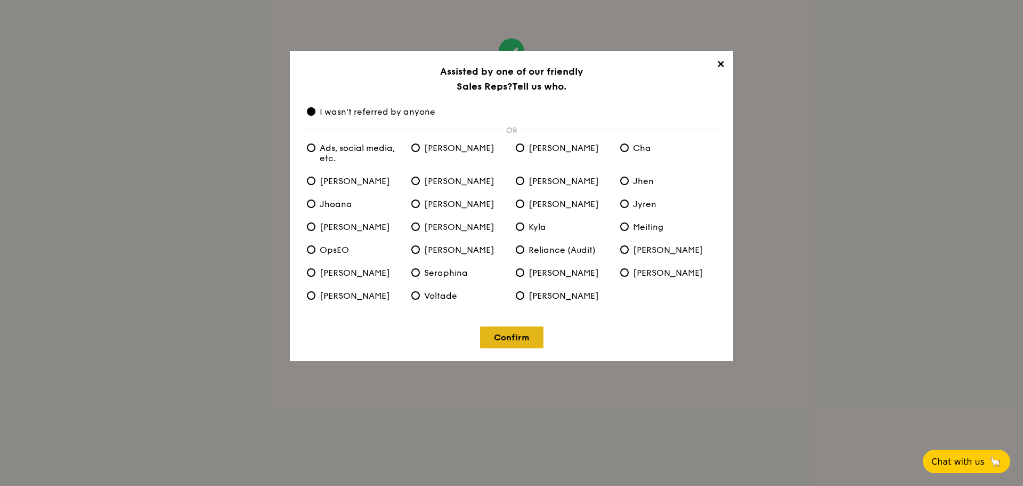
click at [505, 340] on link "Confirm" at bounding box center [511, 337] width 63 height 22
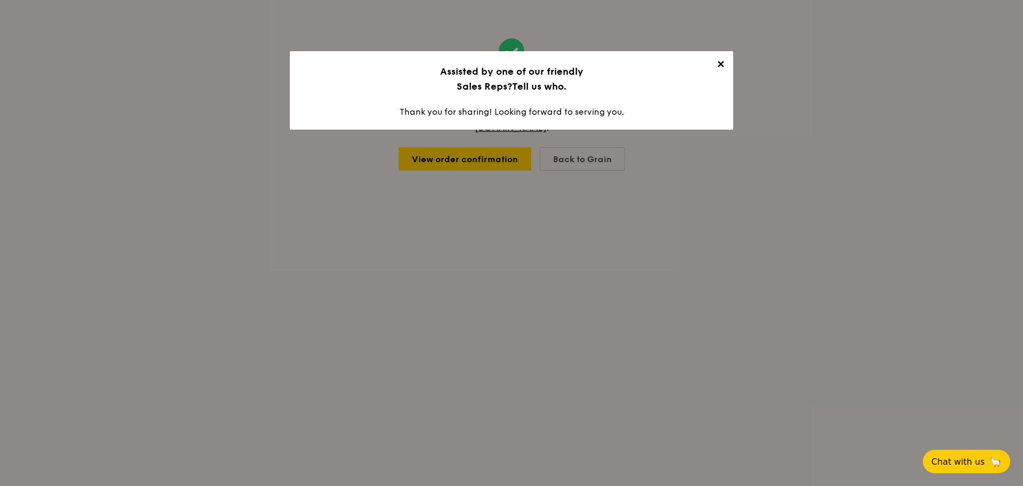
click at [721, 64] on span "✕" at bounding box center [720, 66] width 15 height 15
